Goal: Task Accomplishment & Management: Manage account settings

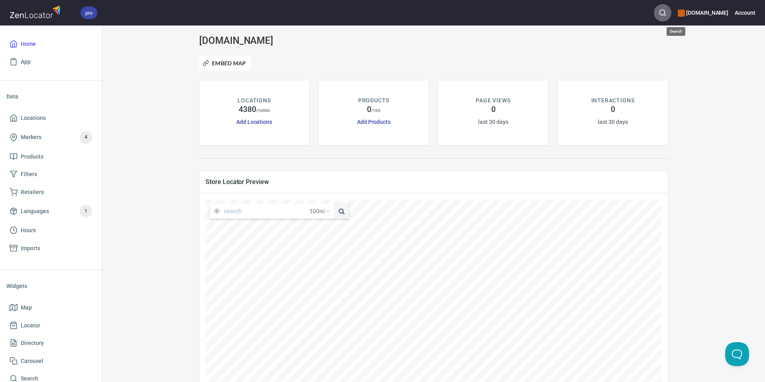
click at [666, 11] on icon "button" at bounding box center [662, 13] width 8 height 8
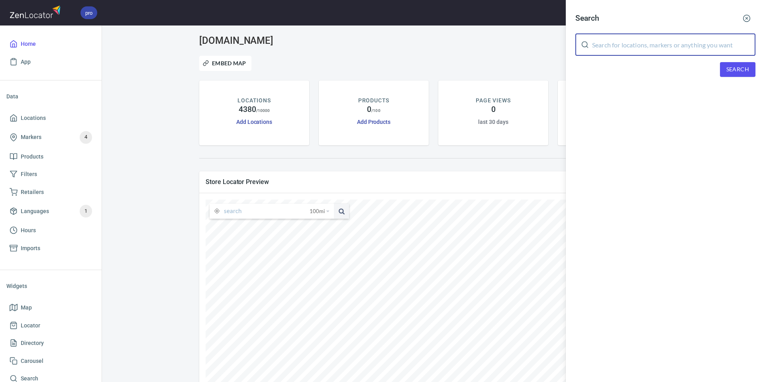
drag, startPoint x: 664, startPoint y: 42, endPoint x: 689, endPoint y: 55, distance: 28.0
click at [664, 43] on input "text" at bounding box center [673, 44] width 163 height 22
paste input "[PERSON_NAME]"
type input "[PERSON_NAME]"
click at [733, 71] on span "Search" at bounding box center [737, 70] width 23 height 10
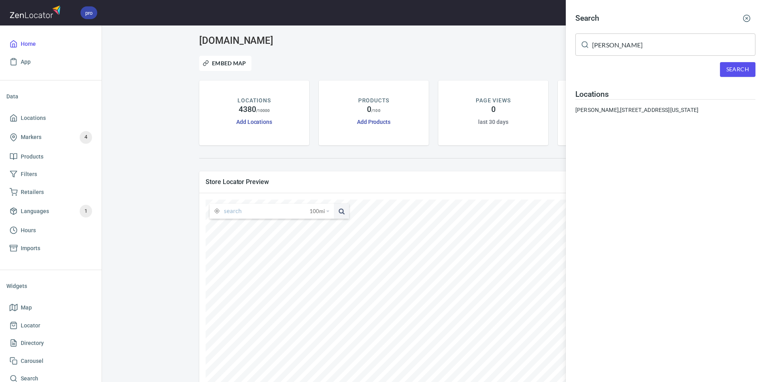
drag, startPoint x: 641, startPoint y: 112, endPoint x: 577, endPoint y: 150, distance: 75.0
click at [641, 112] on div "[PERSON_NAME], [STREET_ADDRESS][US_STATE]" at bounding box center [665, 110] width 180 height 8
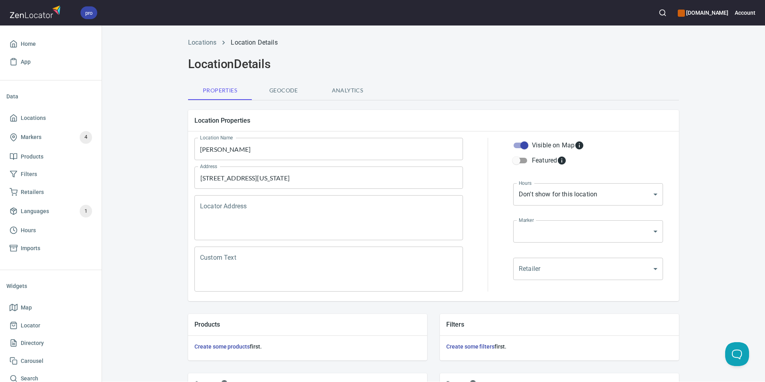
scroll to position [87, 0]
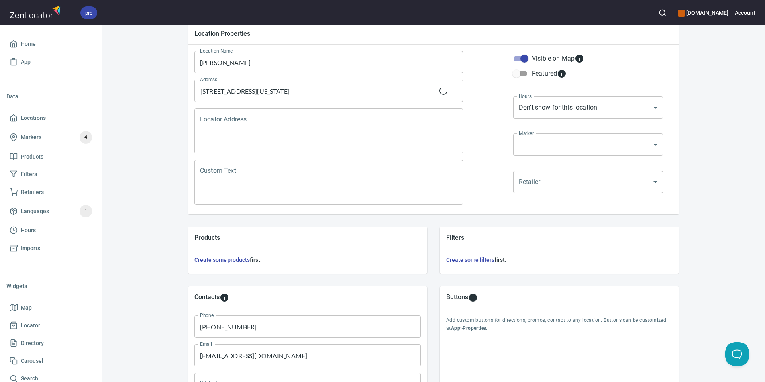
click at [205, 338] on div "Phone [PHONE_NUMBER] Phone" at bounding box center [307, 326] width 233 height 29
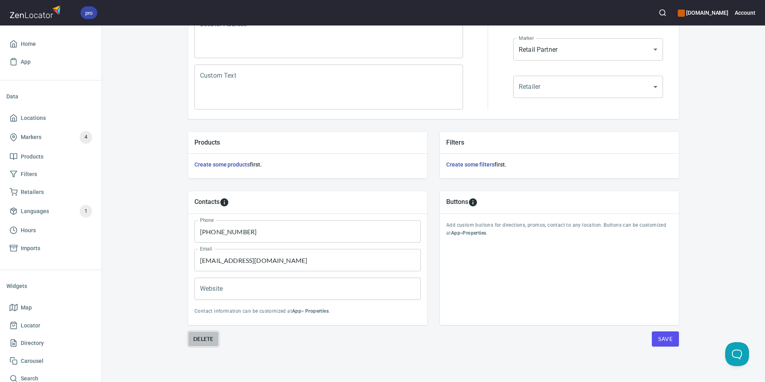
click at [210, 337] on span "Delete" at bounding box center [203, 339] width 20 height 10
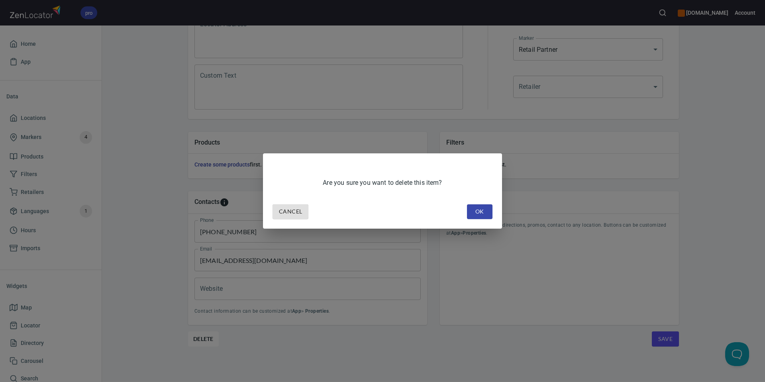
click at [479, 214] on span "OK" at bounding box center [479, 212] width 13 height 10
